Goal: Transaction & Acquisition: Purchase product/service

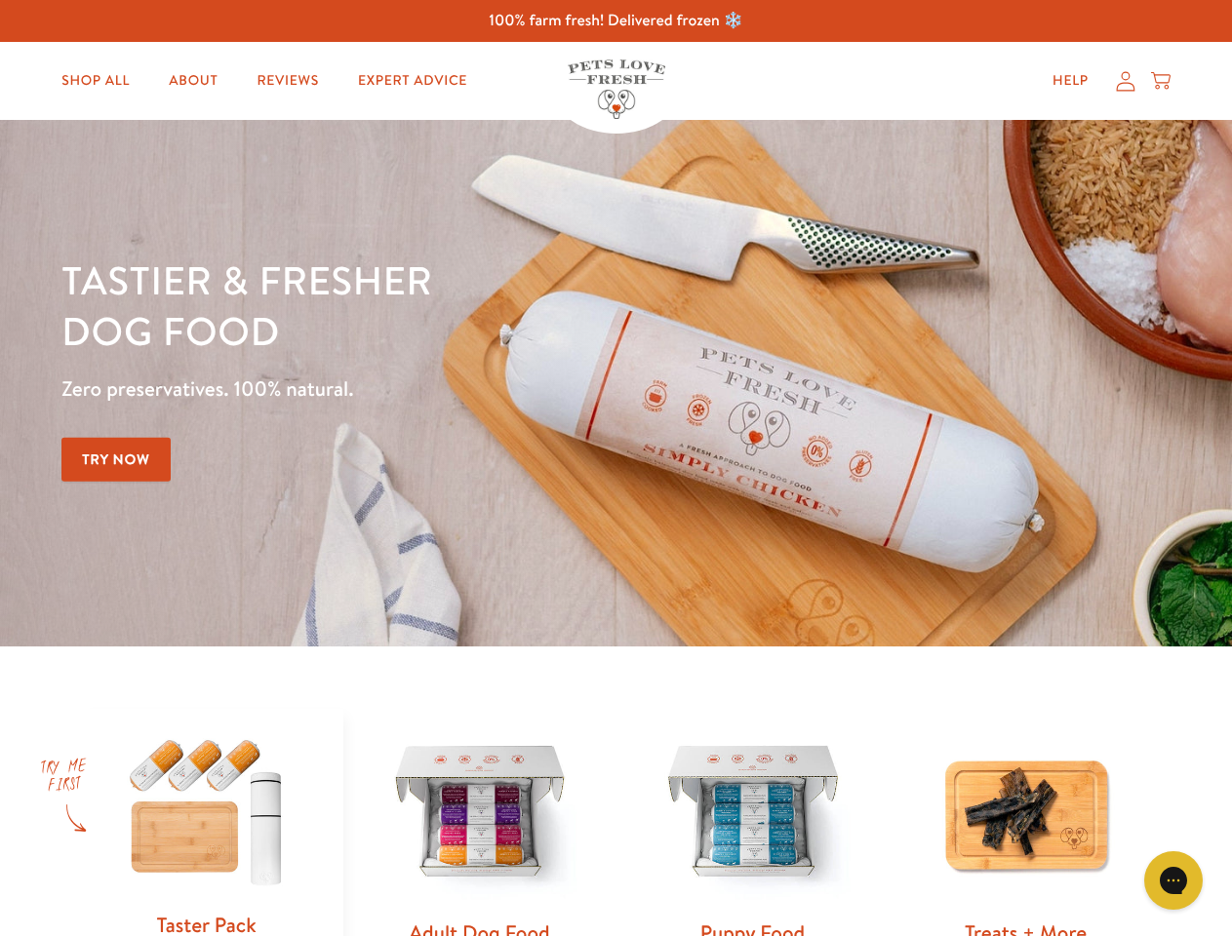
click at [615, 468] on div "Tastier & fresher dog food Zero preservatives. 100% natural. Try Now" at bounding box center [430, 382] width 739 height 257
click at [1173, 881] on icon "Gorgias live chat" at bounding box center [1172, 880] width 19 height 19
